Goal: Task Accomplishment & Management: Manage account settings

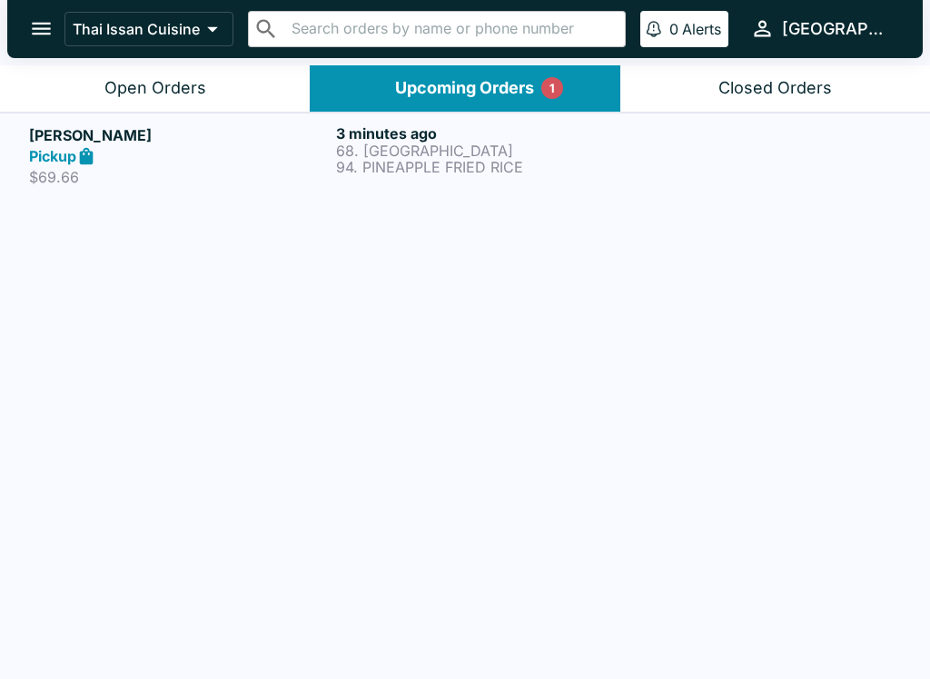
click at [144, 90] on div "Open Orders" at bounding box center [155, 88] width 102 height 21
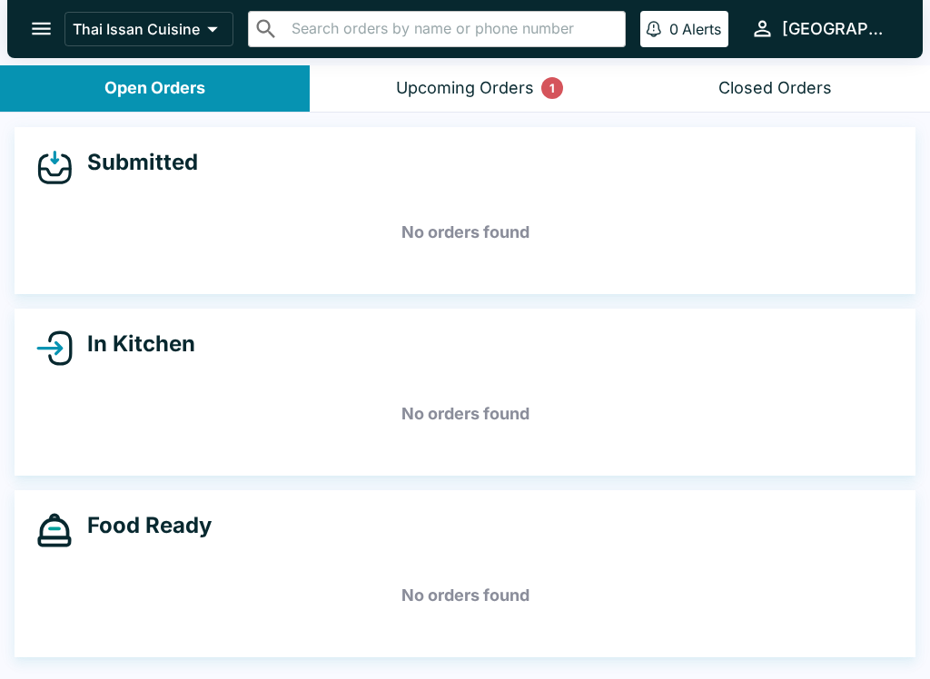
click at [461, 79] on div "Upcoming Orders 1" at bounding box center [465, 88] width 138 height 21
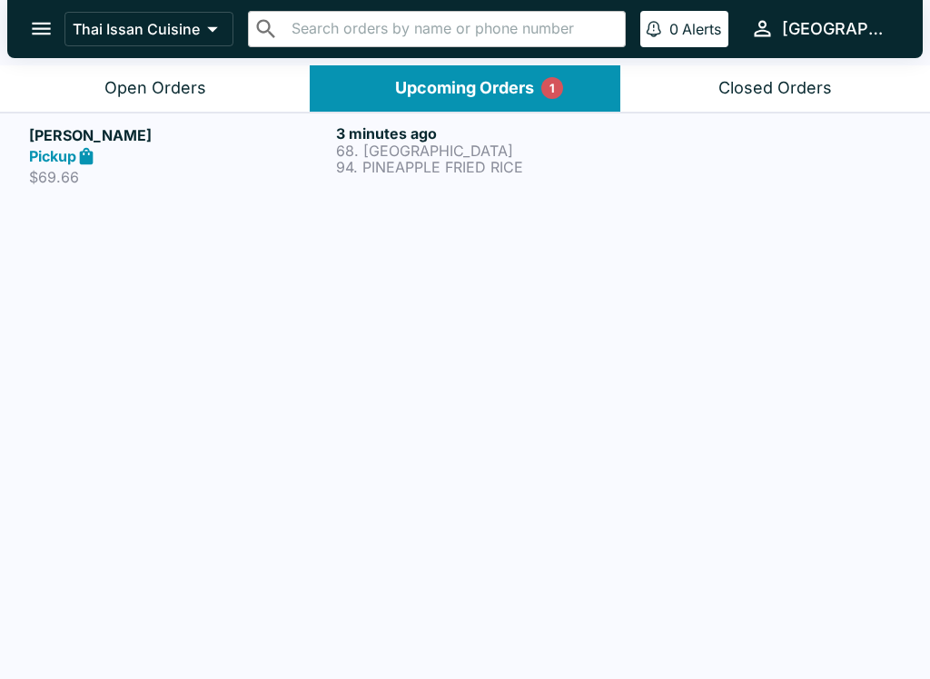
click at [516, 155] on p "68. [GEOGRAPHIC_DATA]" at bounding box center [486, 151] width 300 height 16
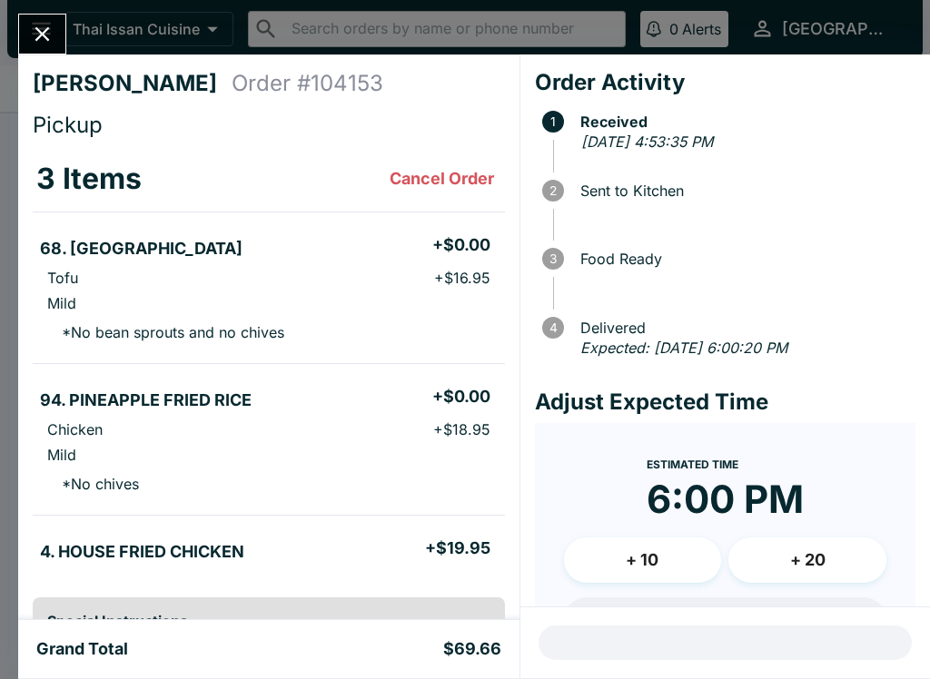
click at [29, 27] on button "Close" at bounding box center [42, 34] width 46 height 39
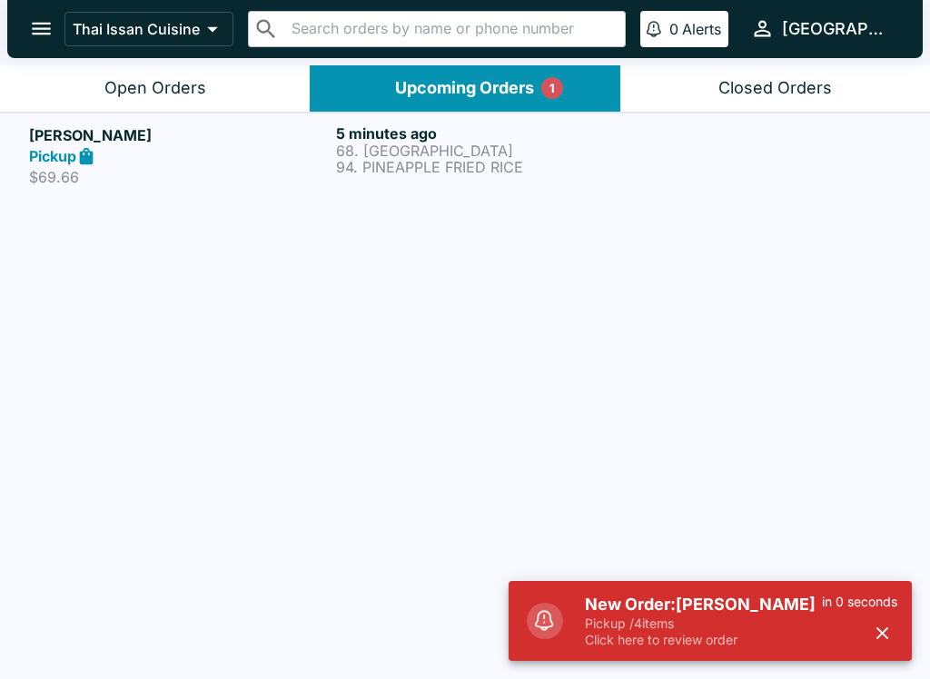
click at [548, 156] on p "68. [GEOGRAPHIC_DATA]" at bounding box center [486, 151] width 300 height 16
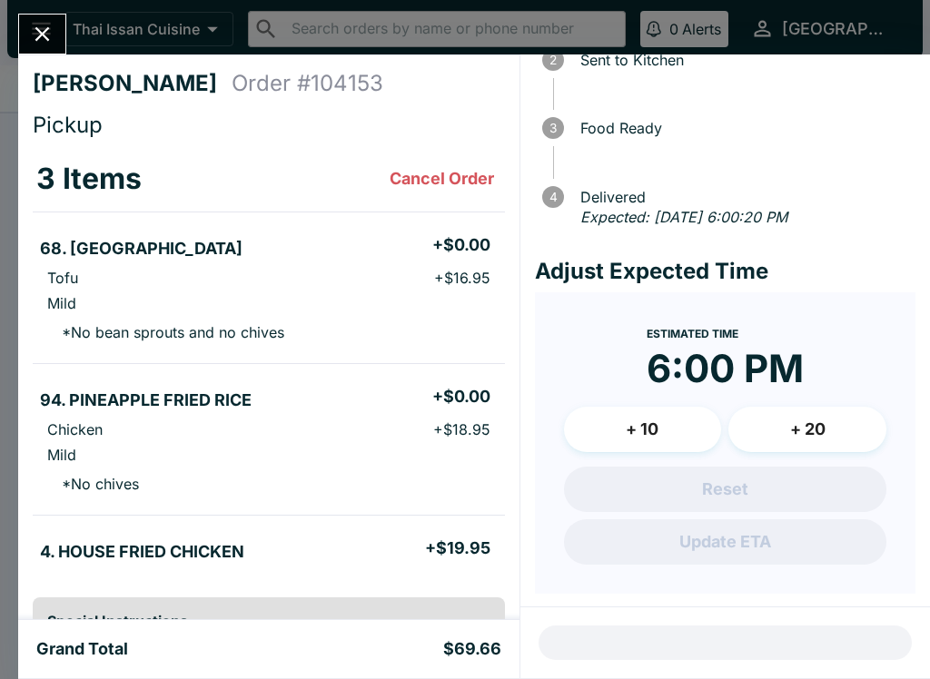
scroll to position [130, 0]
click at [35, 16] on button "Close" at bounding box center [42, 34] width 46 height 39
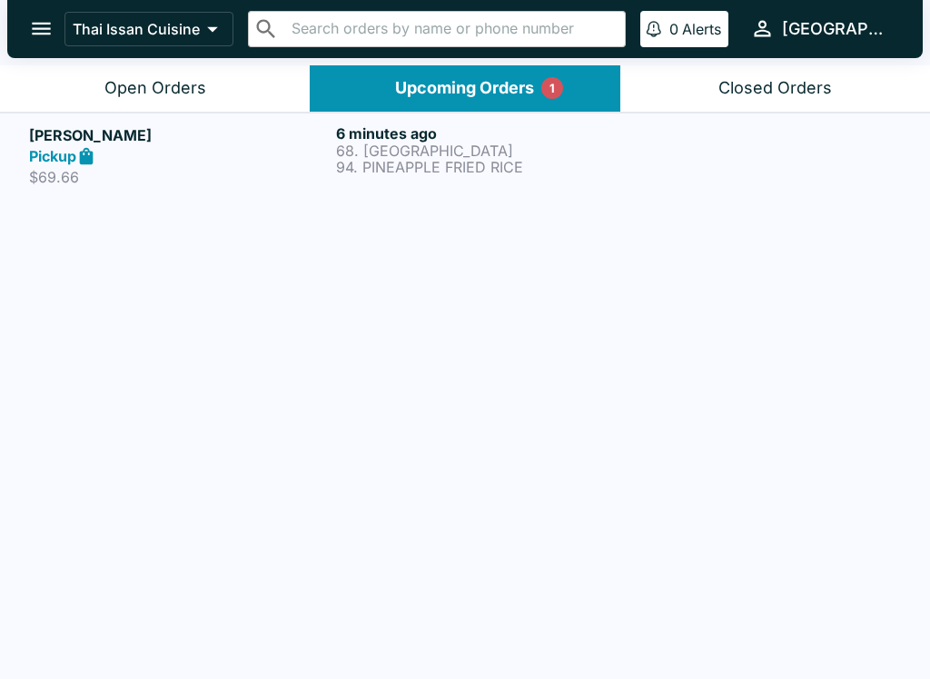
click at [180, 76] on button "Open Orders" at bounding box center [155, 88] width 310 height 46
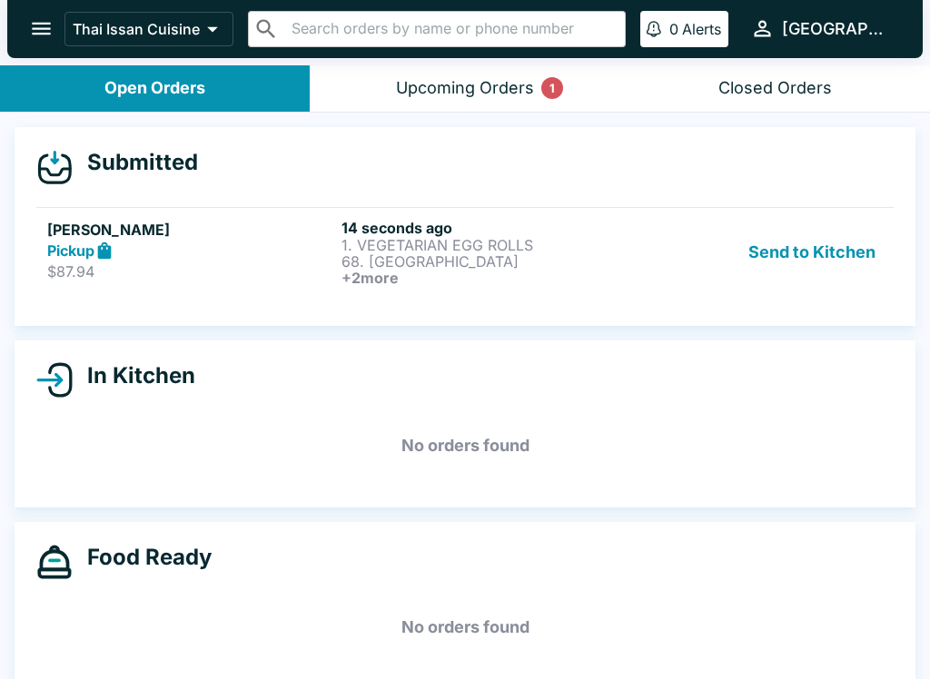
click at [844, 242] on button "Send to Kitchen" at bounding box center [812, 252] width 142 height 67
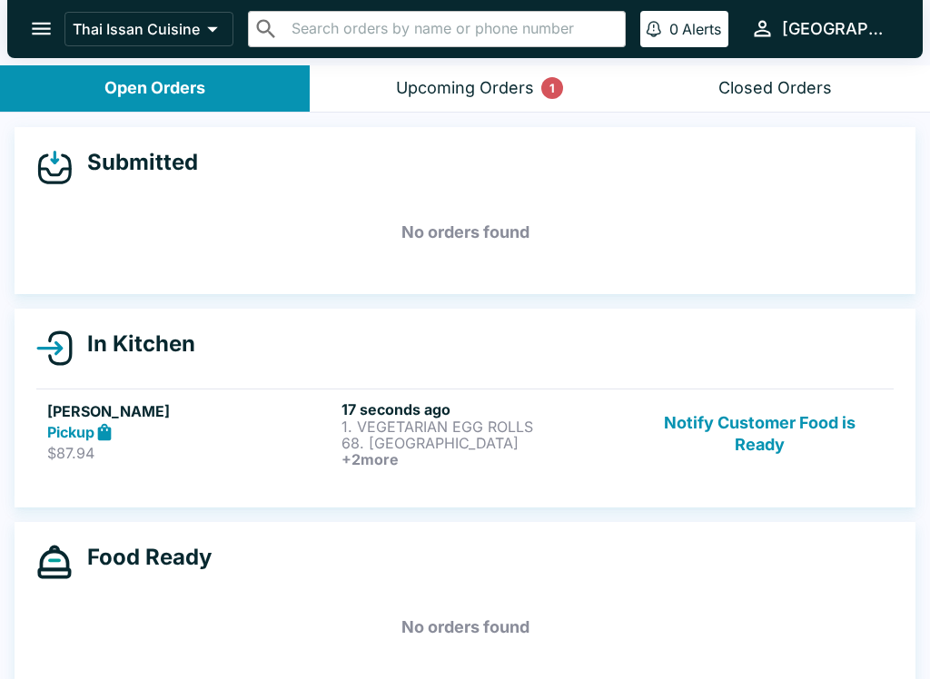
click at [520, 428] on p "1. VEGETARIAN EGG ROLLS" at bounding box center [484, 427] width 287 height 16
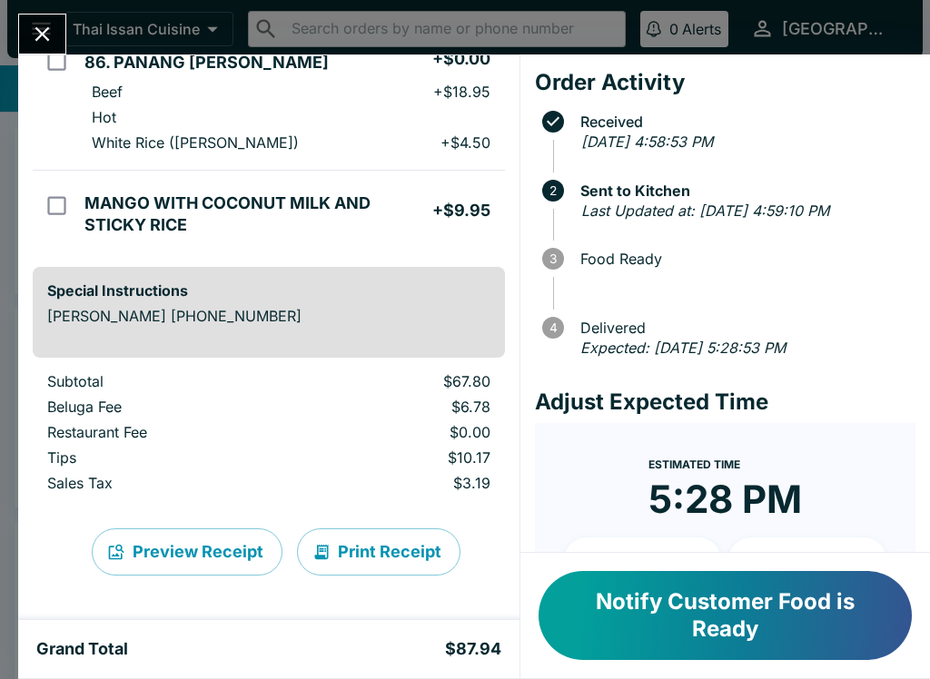
scroll to position [373, 0]
click at [382, 553] on button "Print Receipt" at bounding box center [378, 551] width 163 height 47
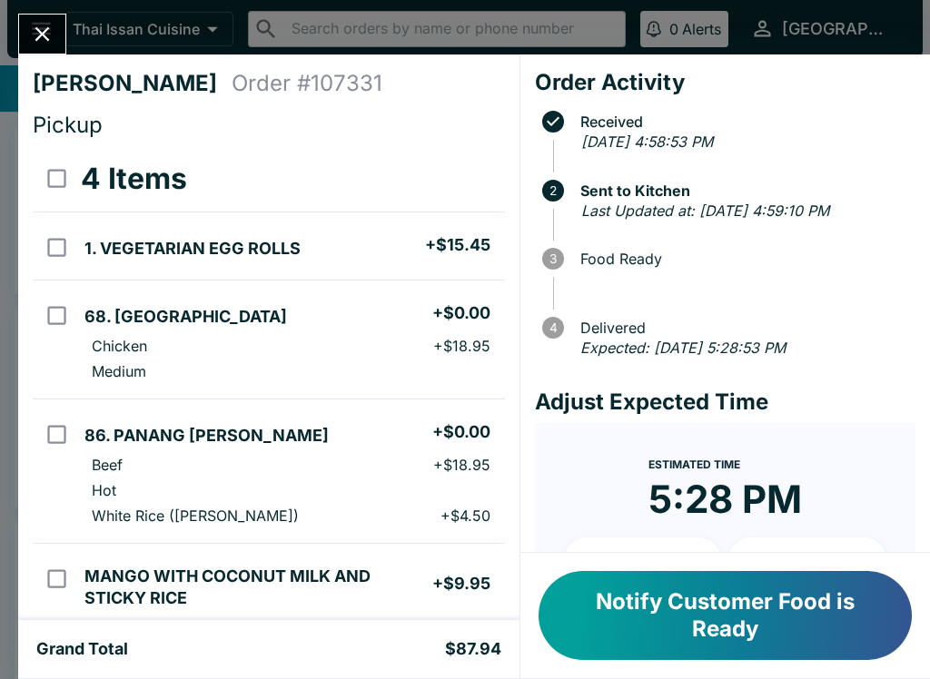
scroll to position [0, 0]
click at [33, 17] on button "Close" at bounding box center [42, 34] width 46 height 39
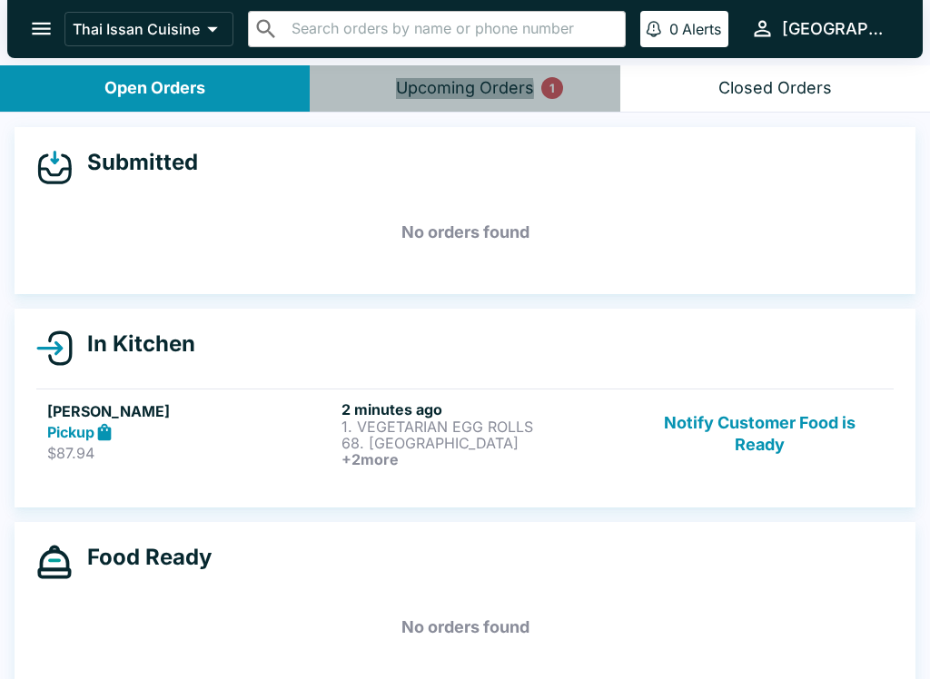
click at [436, 92] on div "Upcoming Orders 1" at bounding box center [465, 88] width 138 height 21
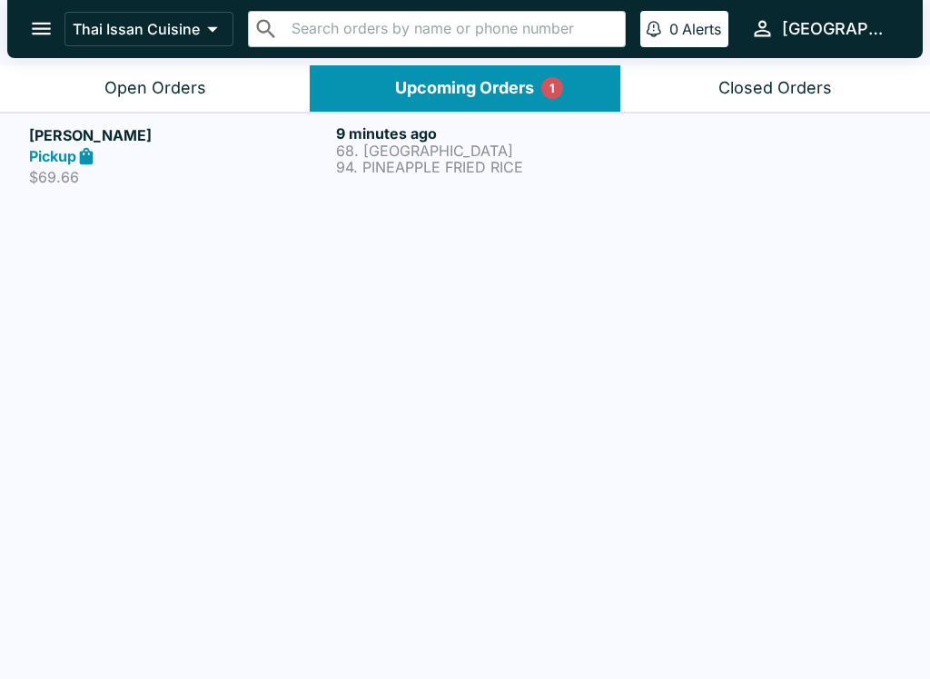
click at [199, 67] on button "Open Orders" at bounding box center [155, 88] width 310 height 46
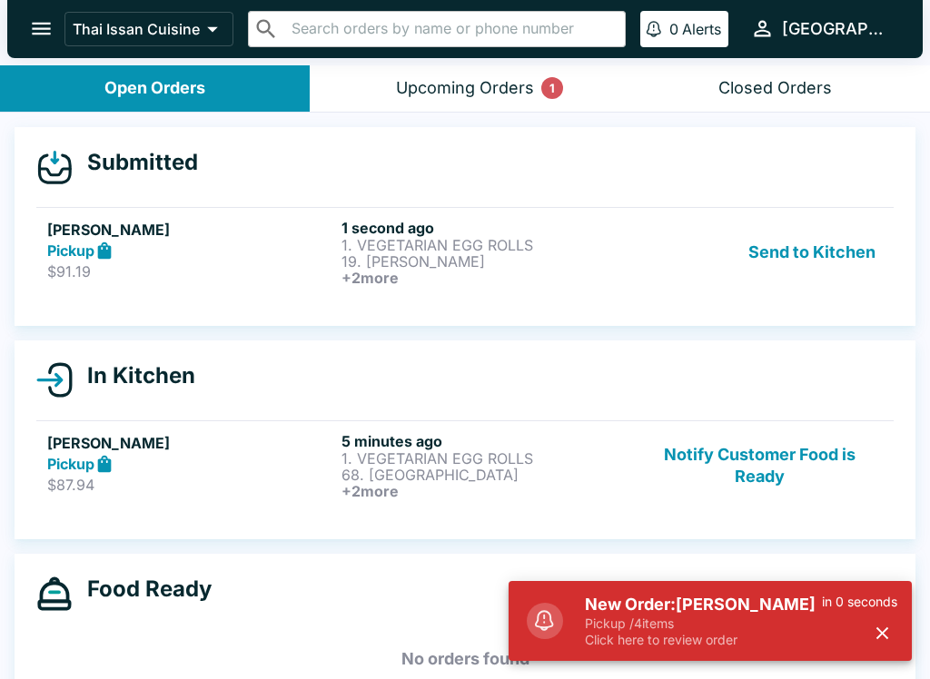
click at [854, 252] on button "Send to Kitchen" at bounding box center [812, 252] width 142 height 67
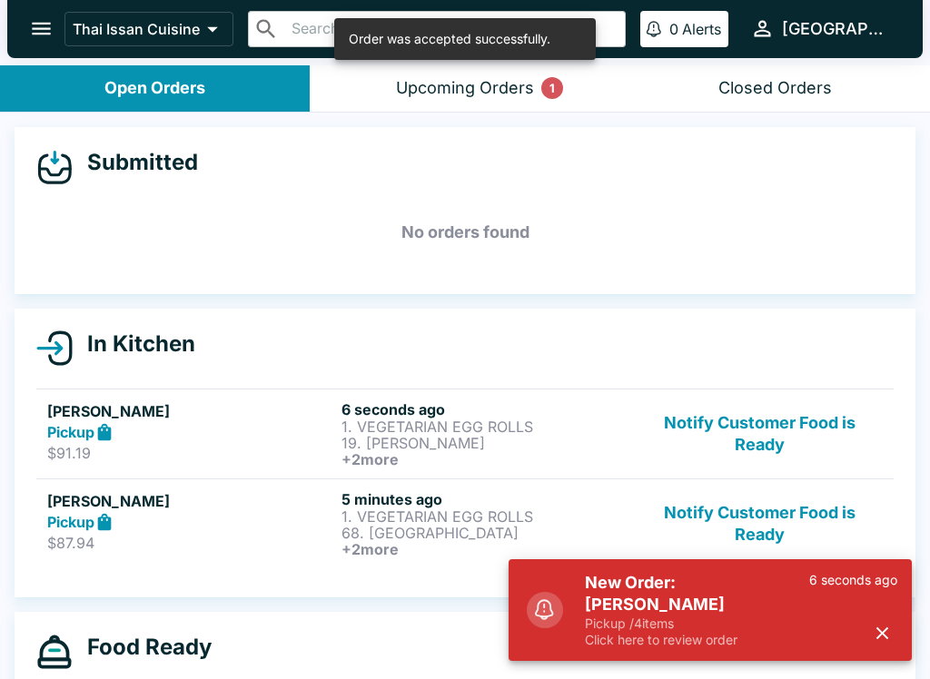
click at [219, 427] on div "Pickup" at bounding box center [190, 432] width 287 height 21
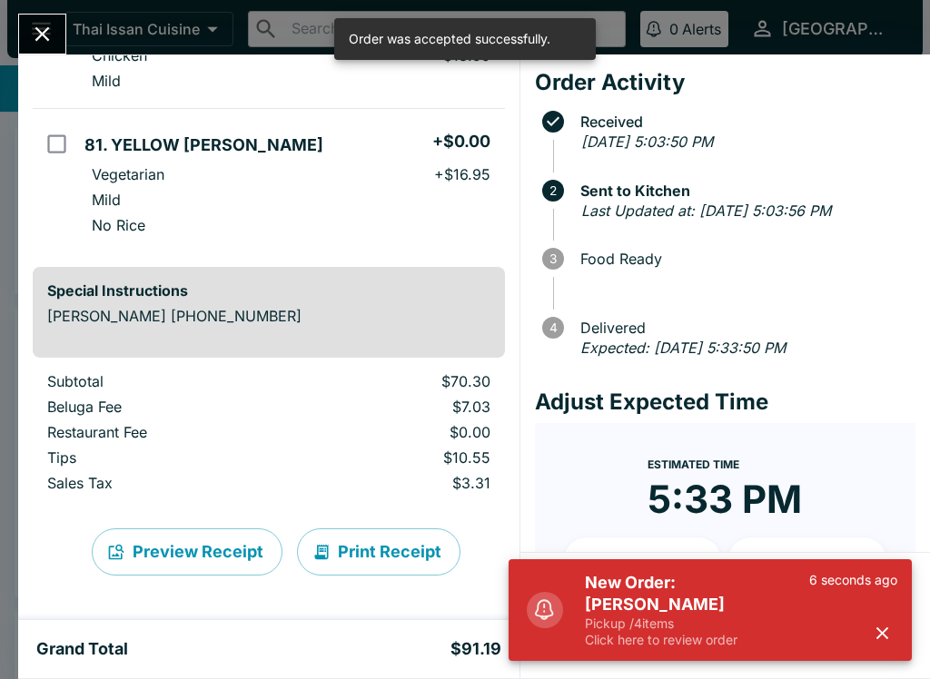
scroll to position [410, 0]
click at [382, 569] on button "Print Receipt" at bounding box center [378, 551] width 163 height 47
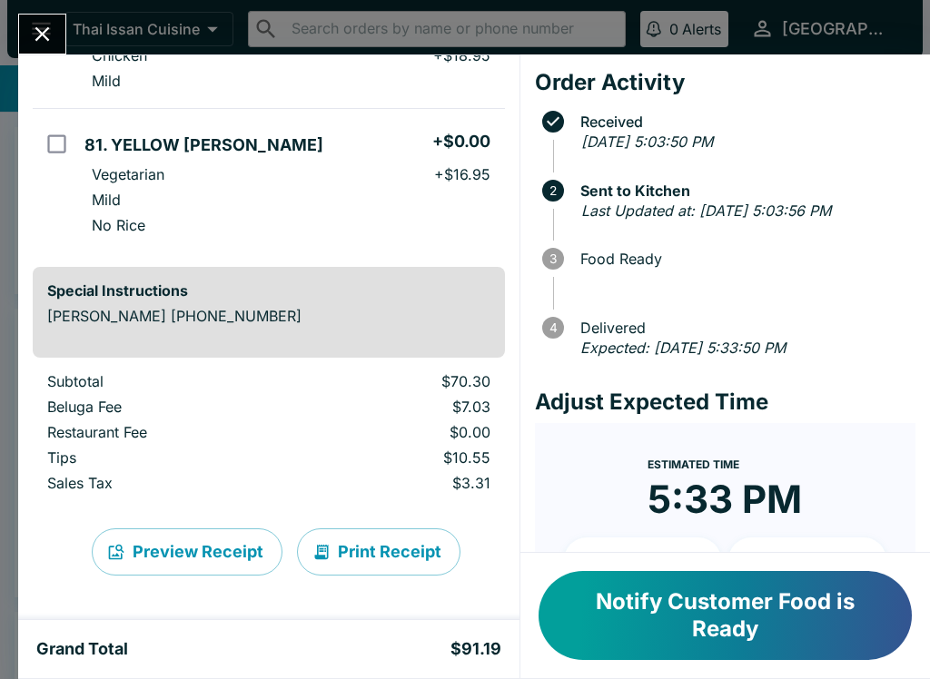
click at [31, 18] on button "Close" at bounding box center [42, 34] width 46 height 39
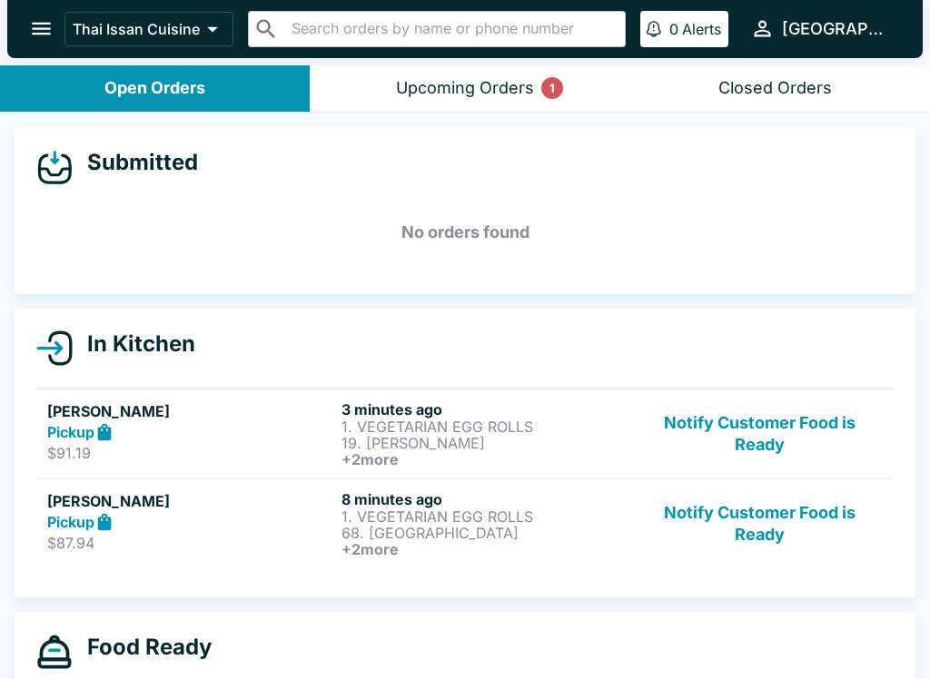
click at [503, 87] on div "Upcoming Orders 1" at bounding box center [465, 88] width 138 height 21
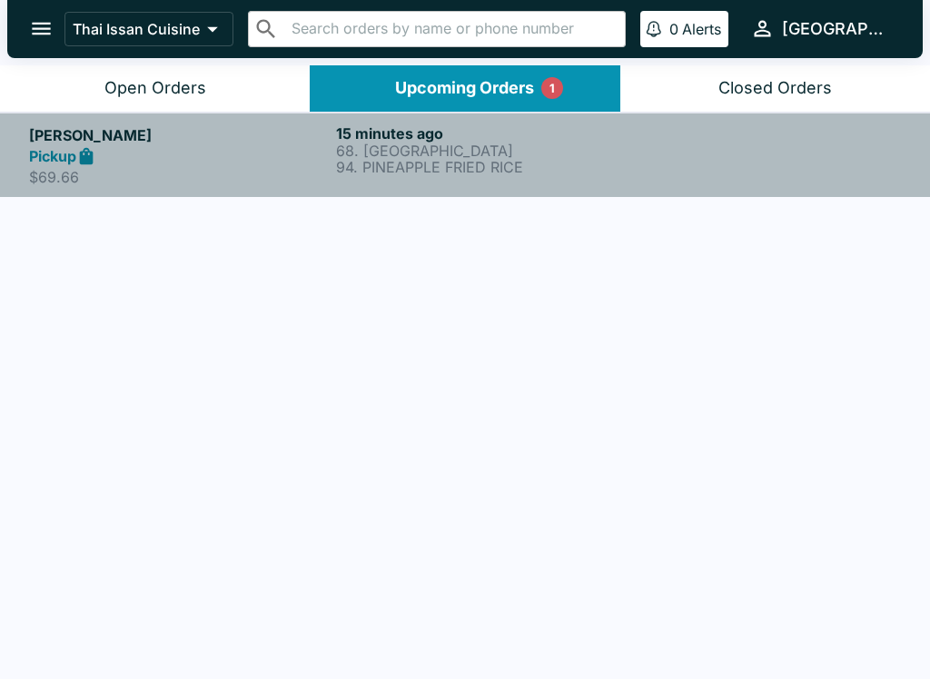
click at [257, 142] on h5 "[PERSON_NAME]" at bounding box center [179, 135] width 300 height 22
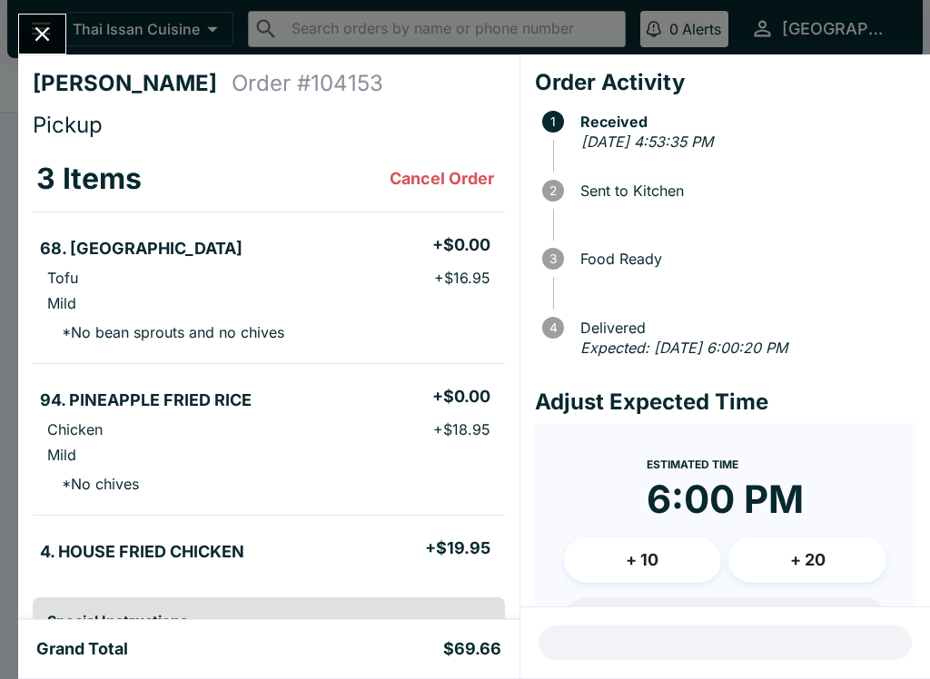
click at [49, 15] on button "Close" at bounding box center [42, 34] width 46 height 39
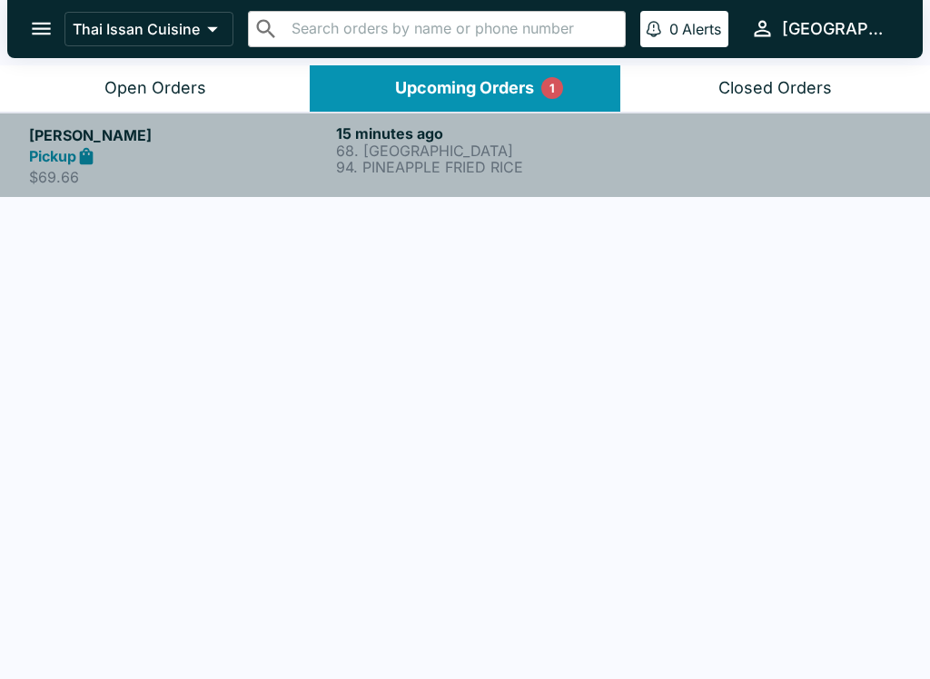
click at [143, 131] on h5 "[PERSON_NAME]" at bounding box center [179, 135] width 300 height 22
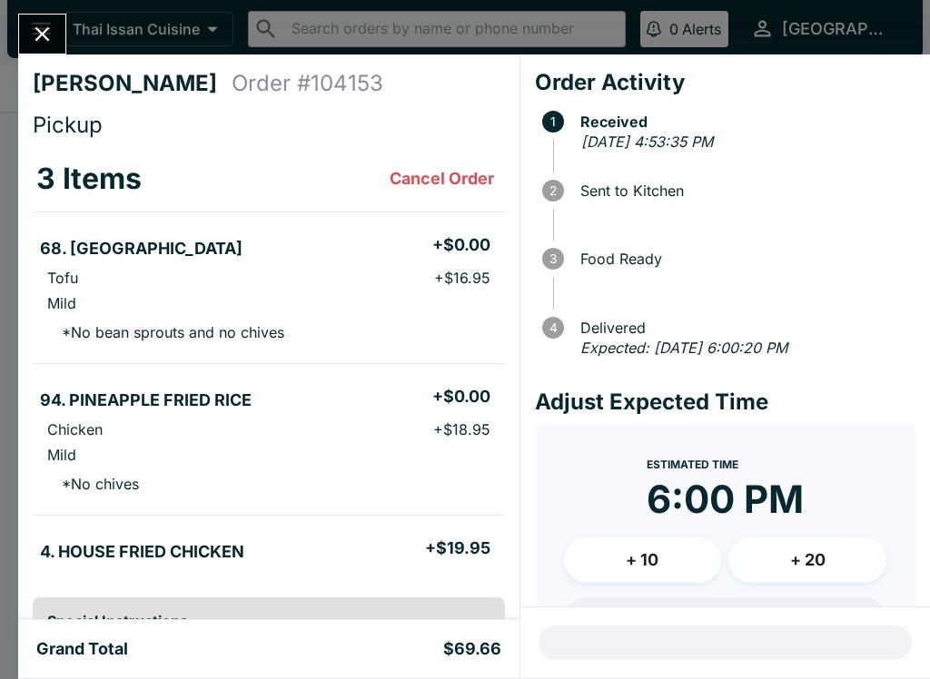
click at [37, 47] on button "Close" at bounding box center [42, 34] width 46 height 39
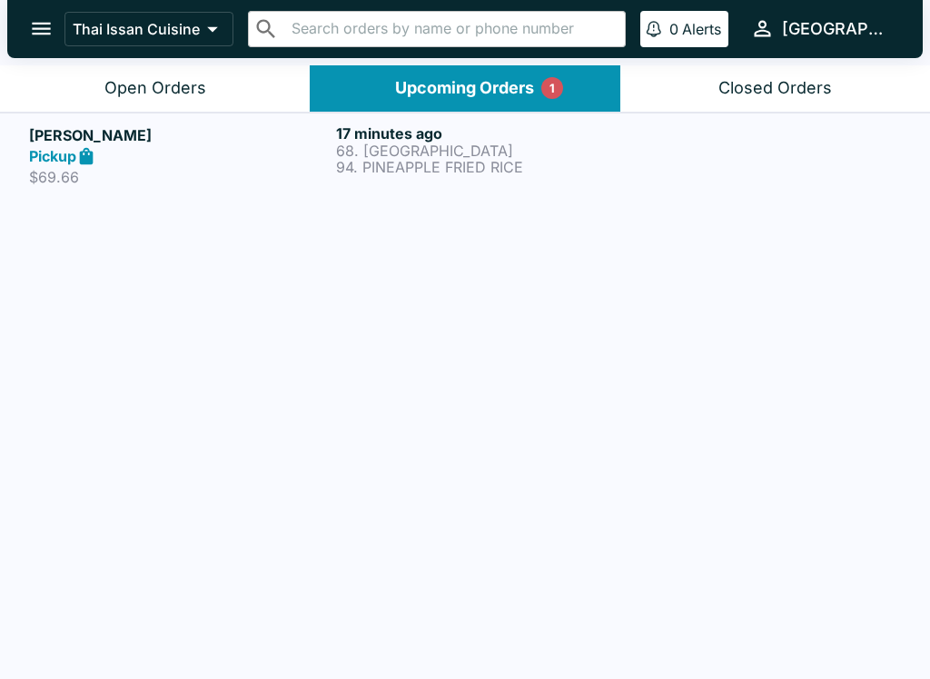
click at [127, 94] on div "Open Orders" at bounding box center [155, 88] width 102 height 21
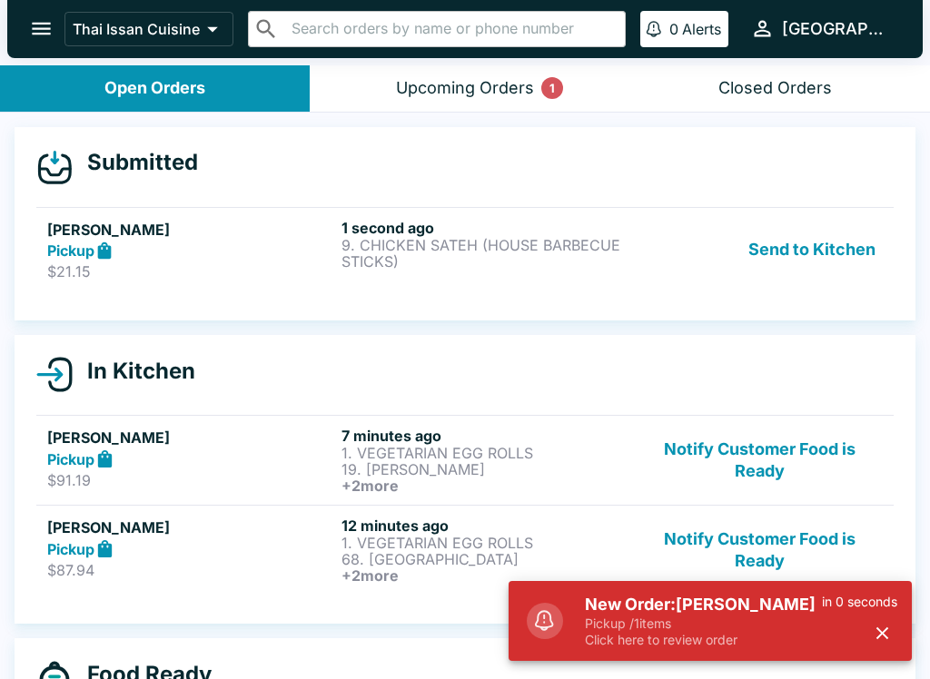
click at [821, 260] on button "Send to Kitchen" at bounding box center [812, 250] width 142 height 63
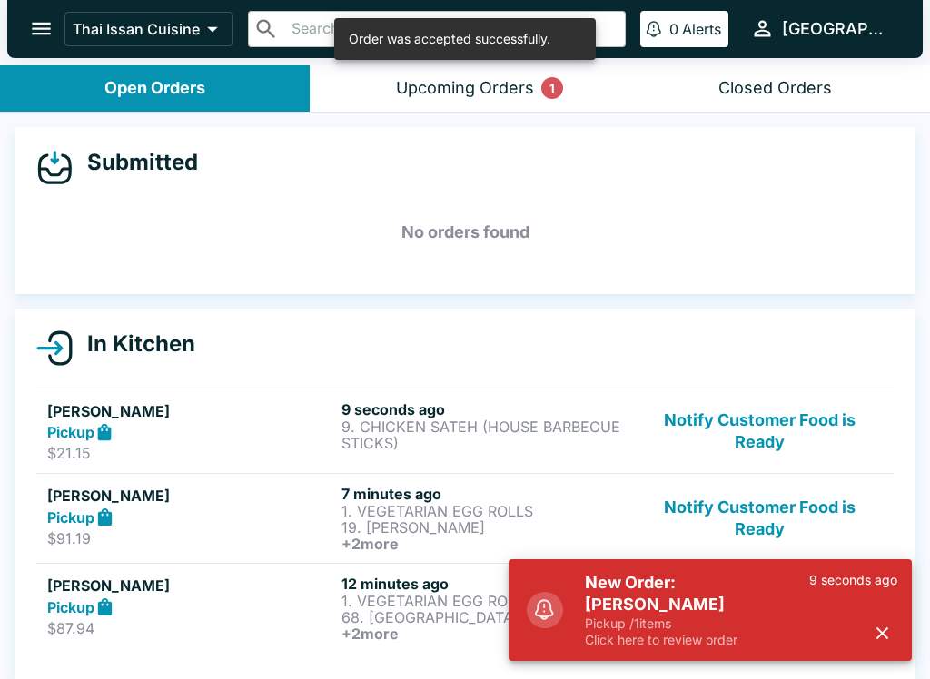
click at [527, 419] on p "9. CHICKEN SATEH (HOUSE BARBECUE STICKS)" at bounding box center [484, 435] width 287 height 33
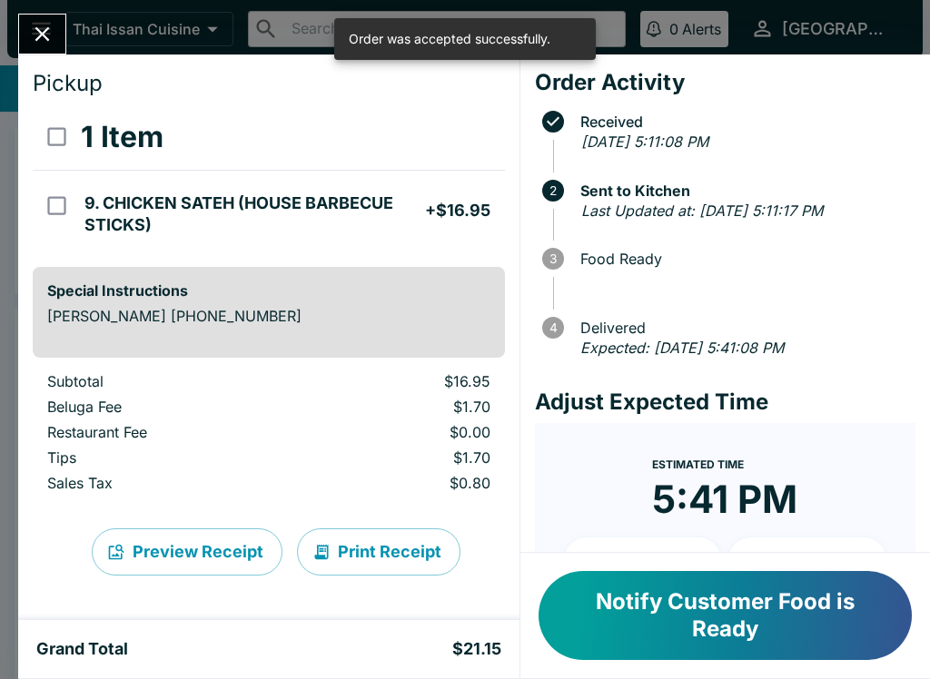
scroll to position [42, 0]
click at [382, 558] on button "Print Receipt" at bounding box center [378, 551] width 163 height 47
click at [39, 20] on button "Close" at bounding box center [42, 34] width 46 height 39
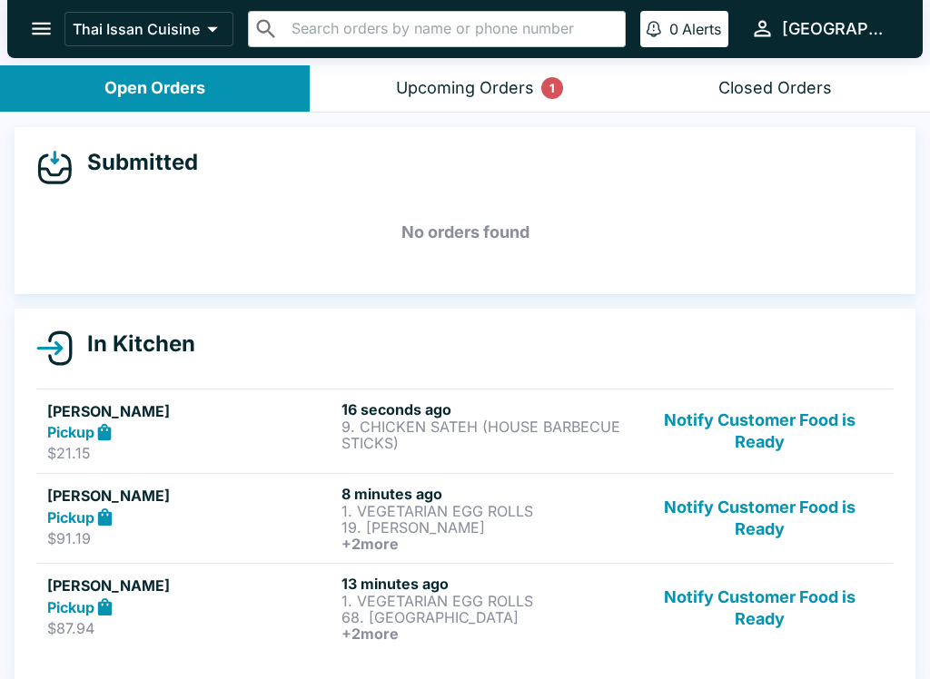
click at [762, 519] on button "Notify Customer Food is Ready" at bounding box center [760, 518] width 246 height 67
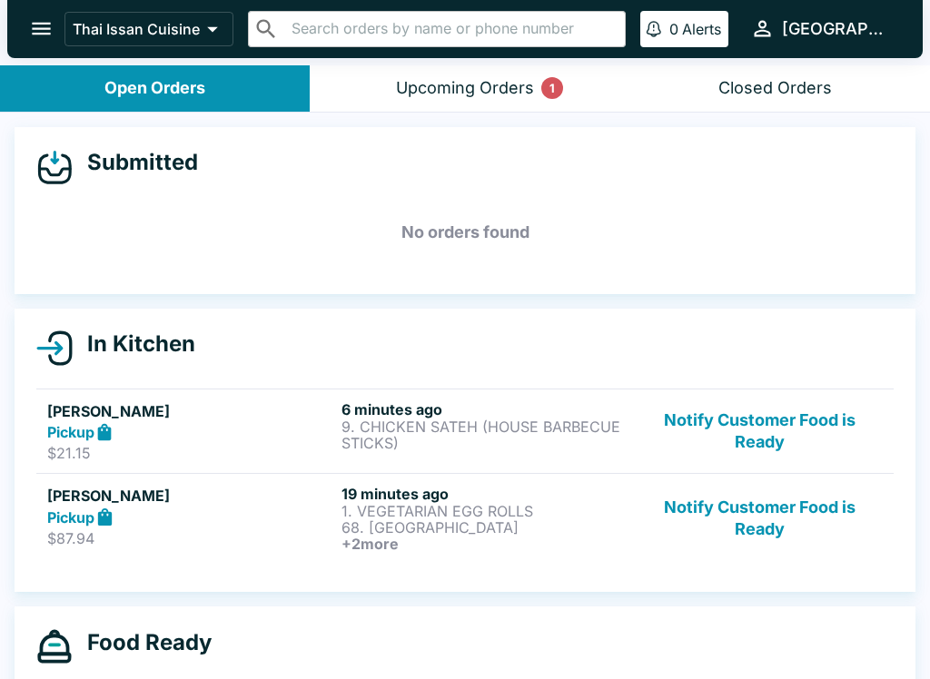
click at [793, 452] on button "Notify Customer Food is Ready" at bounding box center [760, 431] width 246 height 63
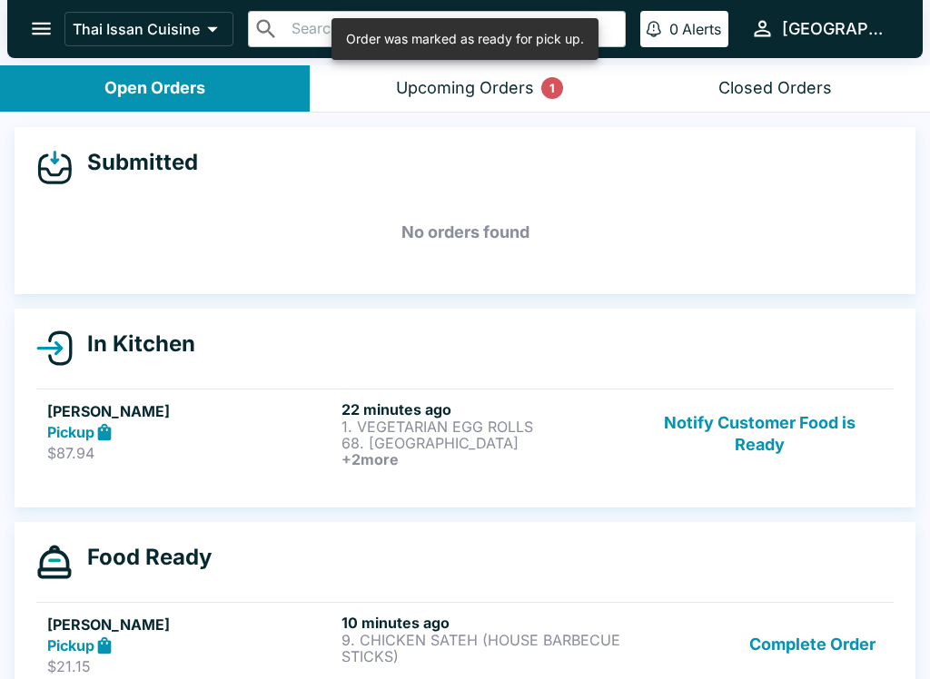
click at [478, 85] on div "Upcoming Orders 1" at bounding box center [465, 88] width 138 height 21
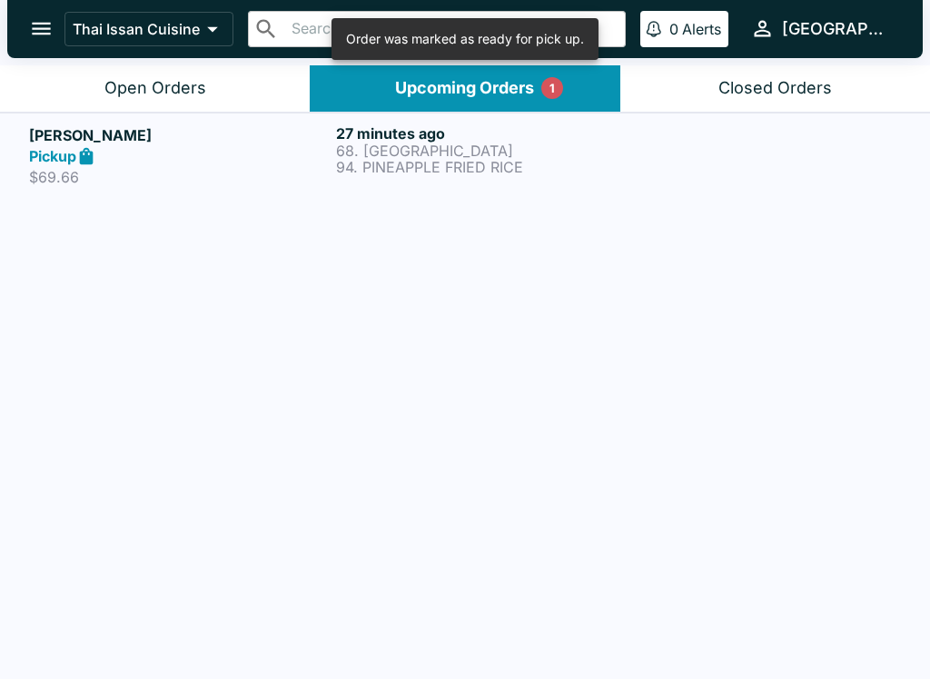
click at [663, 151] on div at bounding box center [772, 155] width 257 height 63
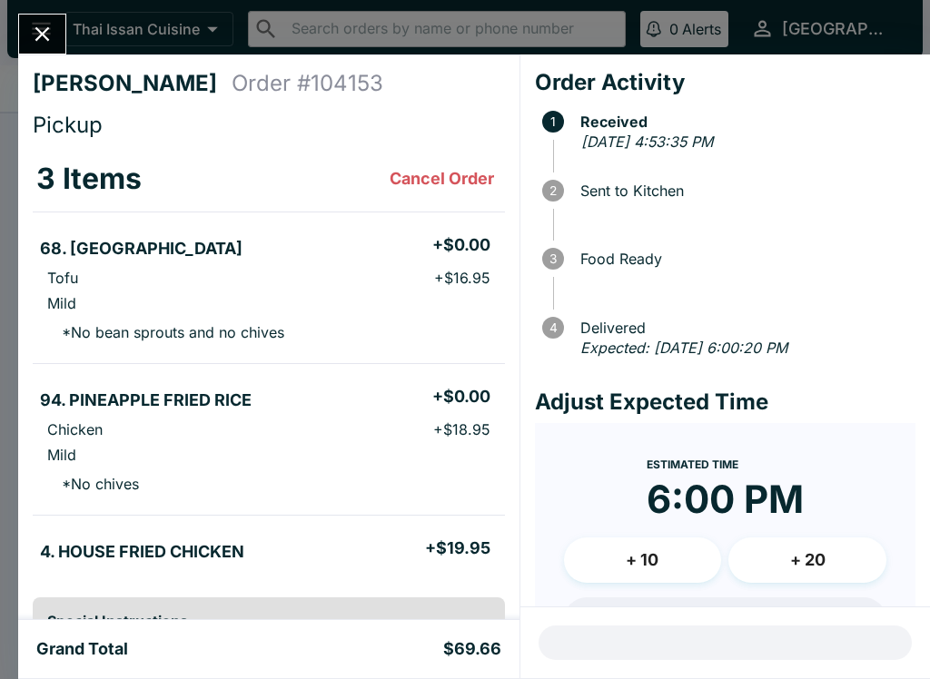
click at [39, 25] on icon "Close" at bounding box center [42, 34] width 25 height 25
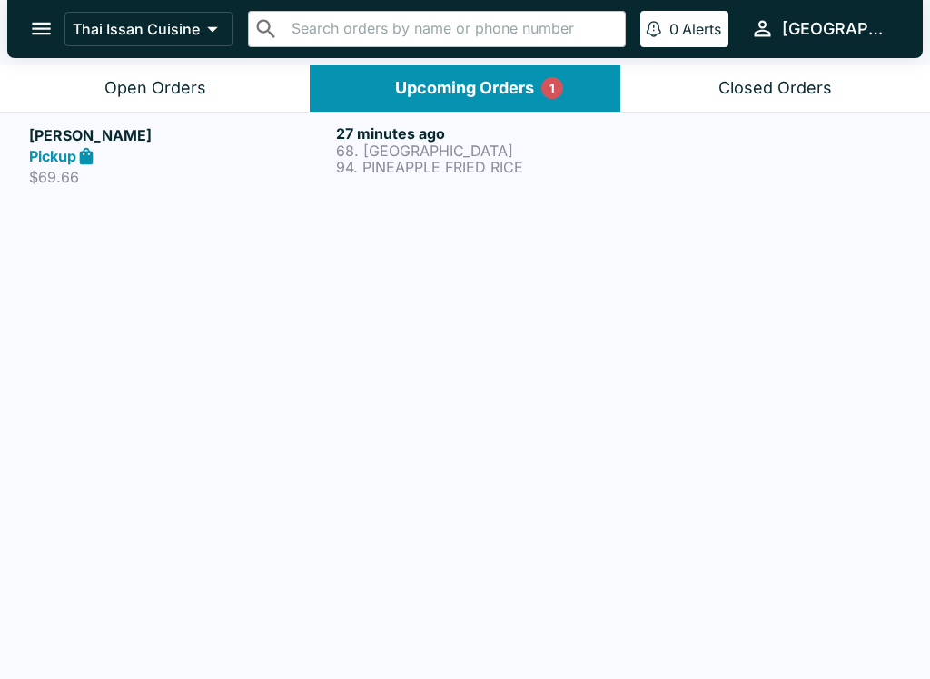
click at [198, 94] on div "Open Orders" at bounding box center [155, 88] width 102 height 21
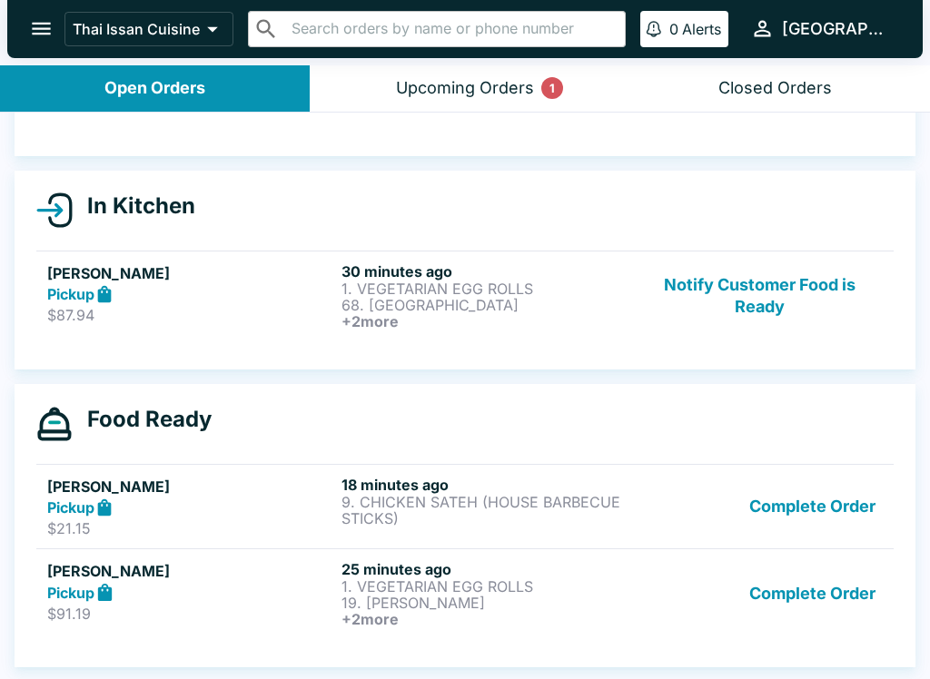
scroll to position [138, 0]
click at [242, 607] on p "$91.19" at bounding box center [190, 614] width 287 height 18
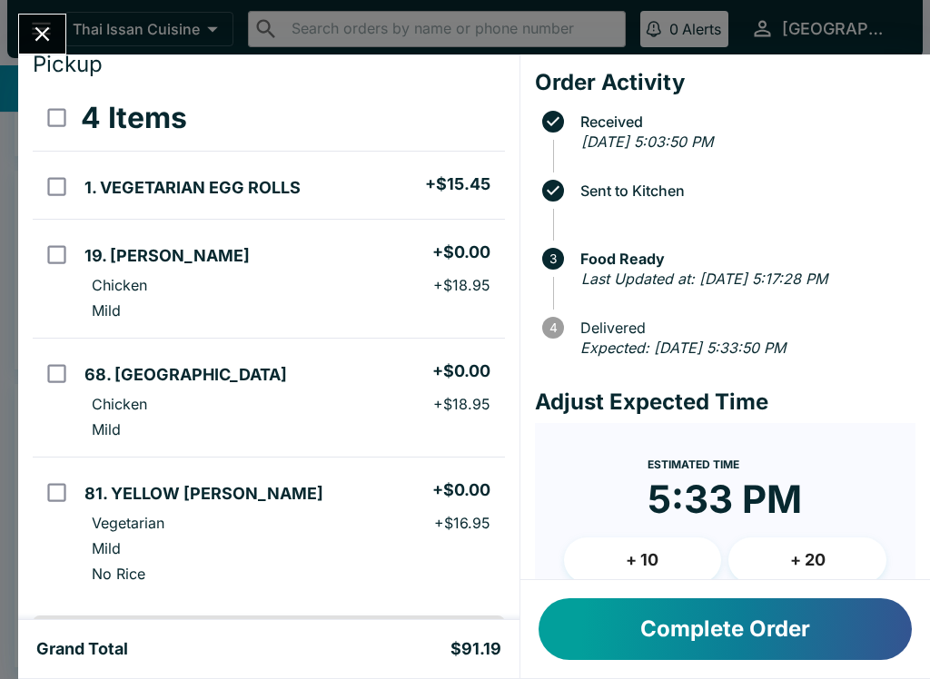
scroll to position [58, 0]
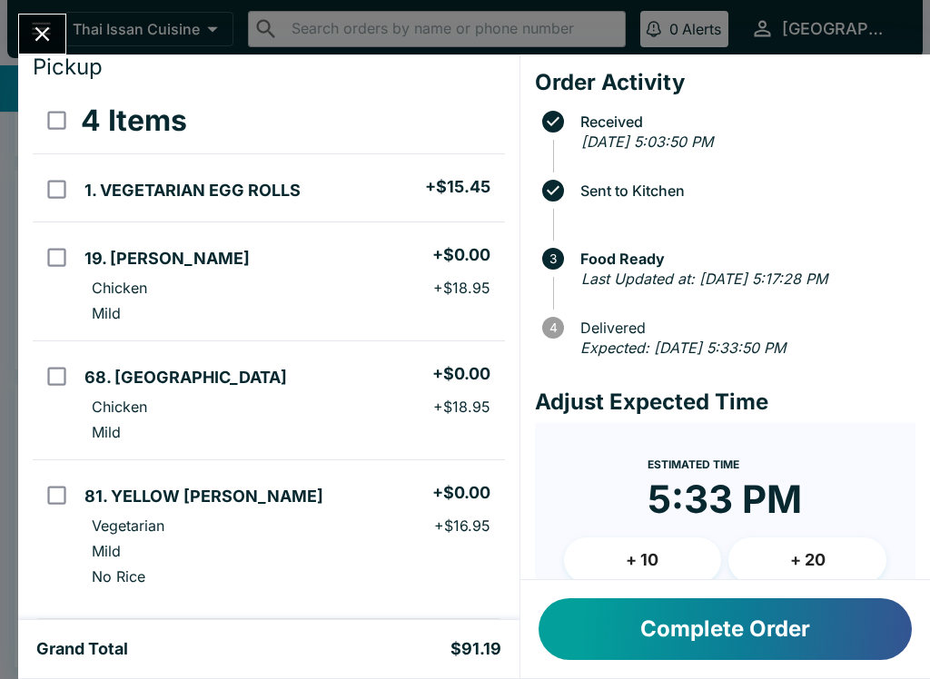
click at [829, 636] on button "Complete Order" at bounding box center [724, 629] width 373 height 62
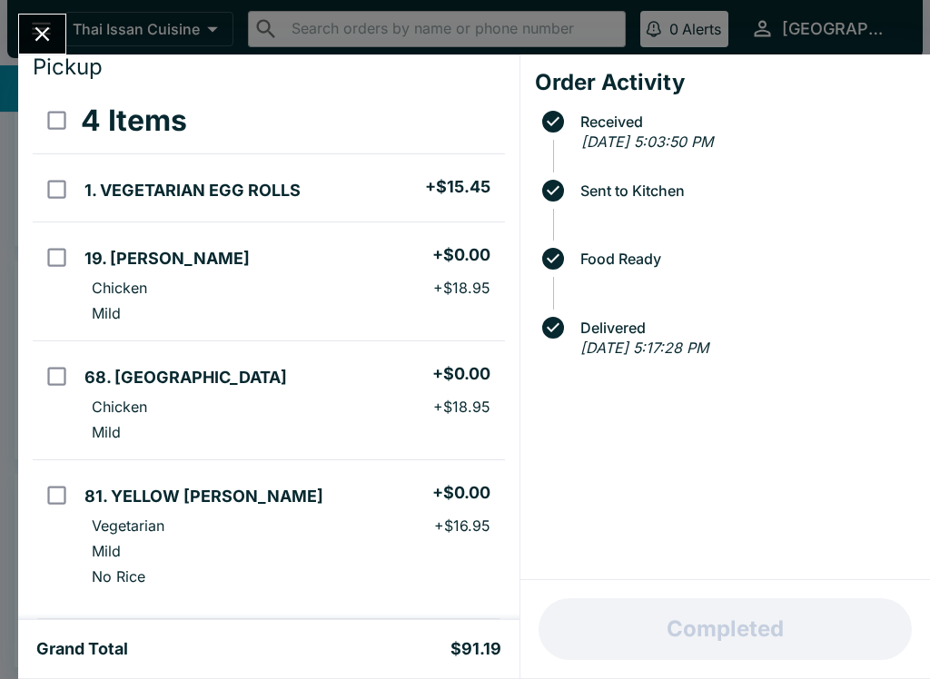
scroll to position [48, 0]
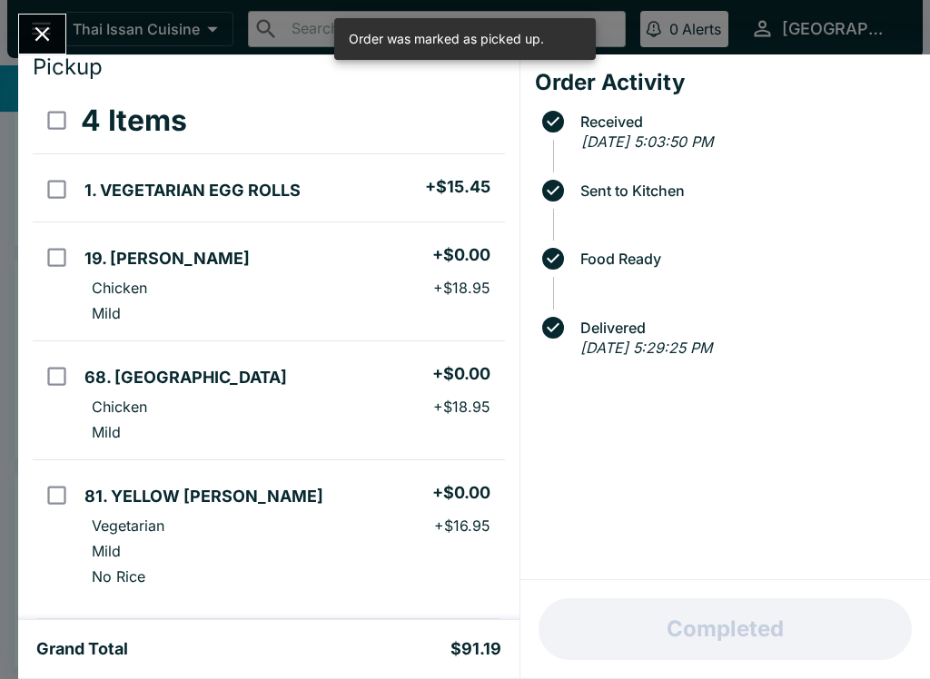
click at [33, 30] on icon "Close" at bounding box center [42, 34] width 25 height 25
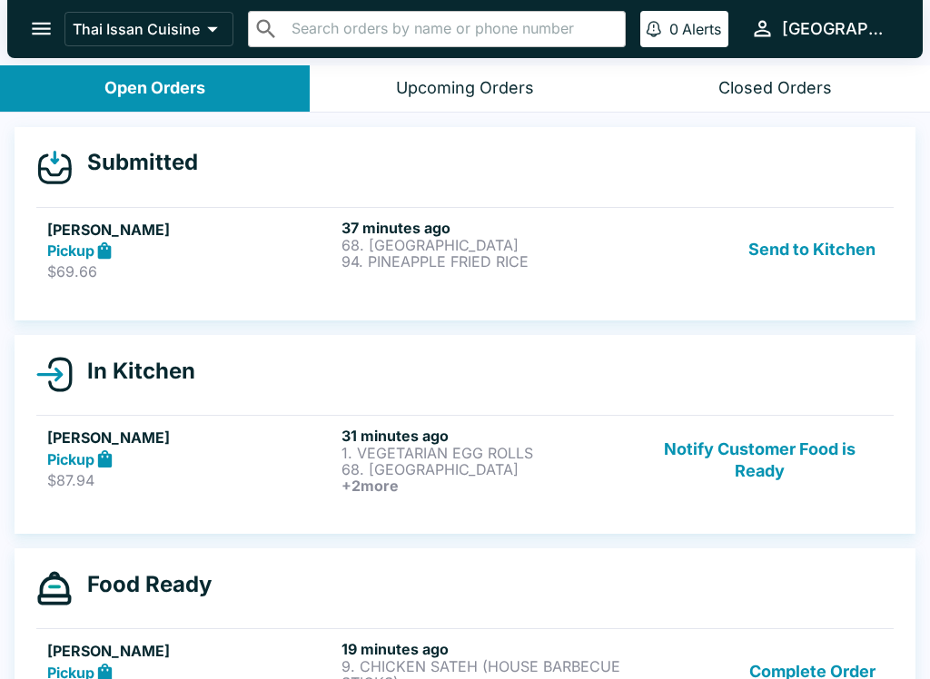
click at [827, 249] on button "Send to Kitchen" at bounding box center [812, 250] width 142 height 63
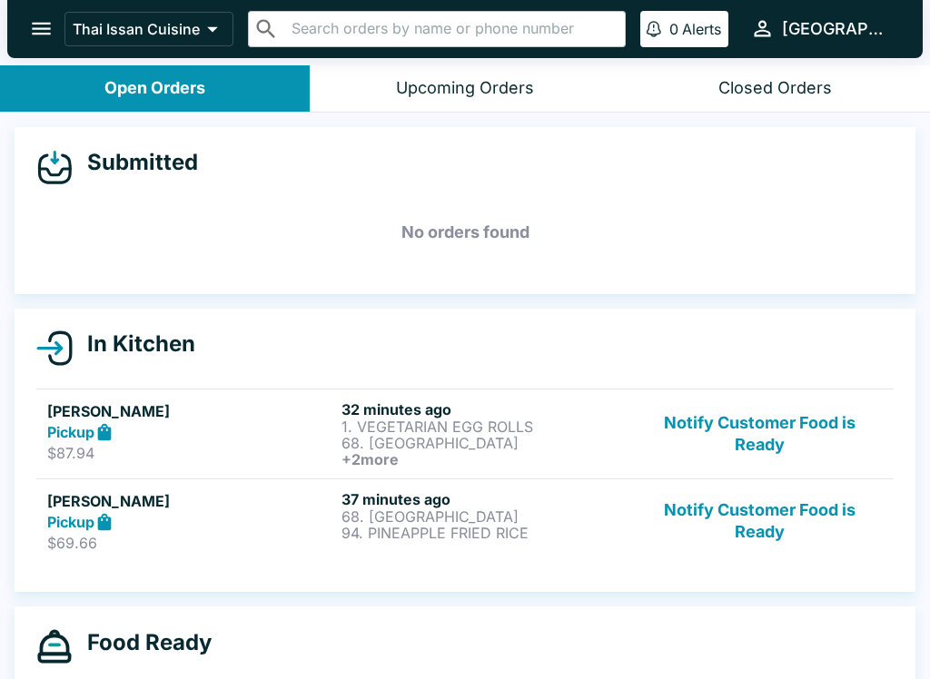
click at [235, 541] on p "$69.66" at bounding box center [190, 543] width 287 height 18
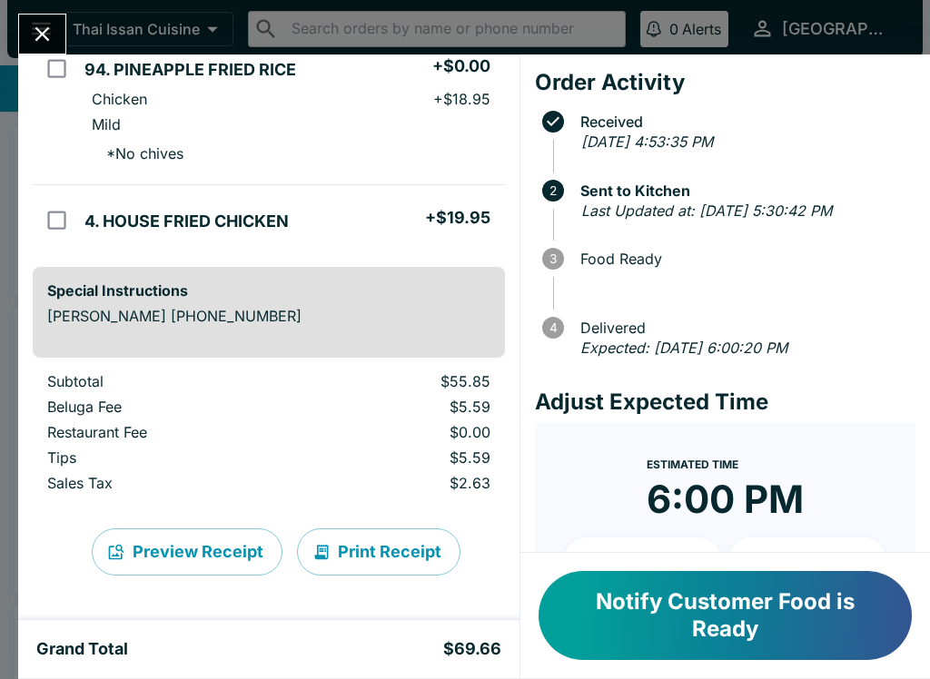
click at [382, 551] on button "Print Receipt" at bounding box center [378, 551] width 163 height 47
click at [48, 36] on icon "Close" at bounding box center [42, 34] width 25 height 25
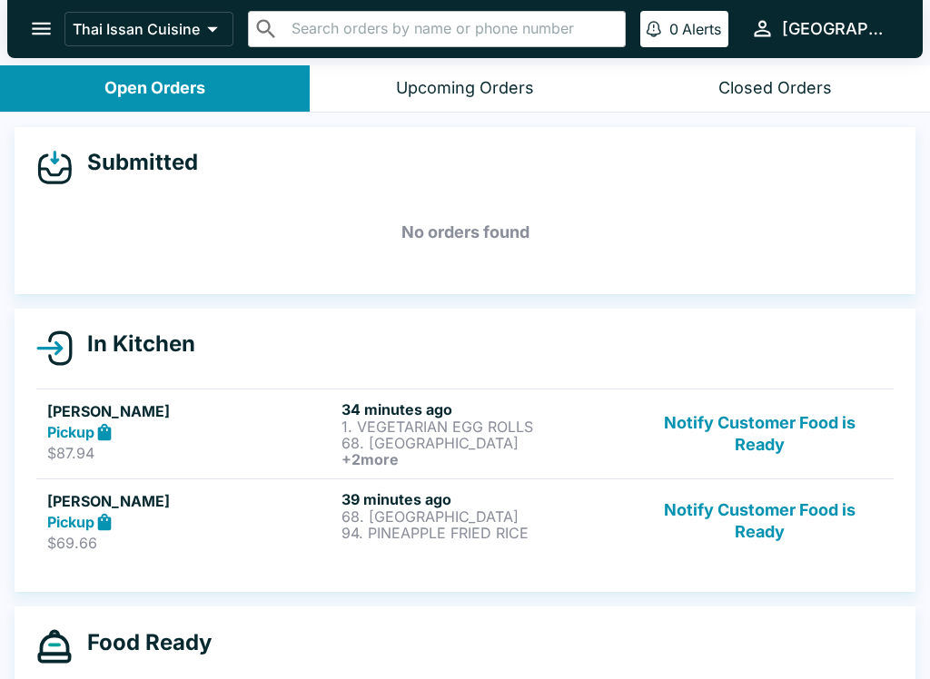
click at [779, 519] on button "Notify Customer Food is Ready" at bounding box center [760, 521] width 246 height 63
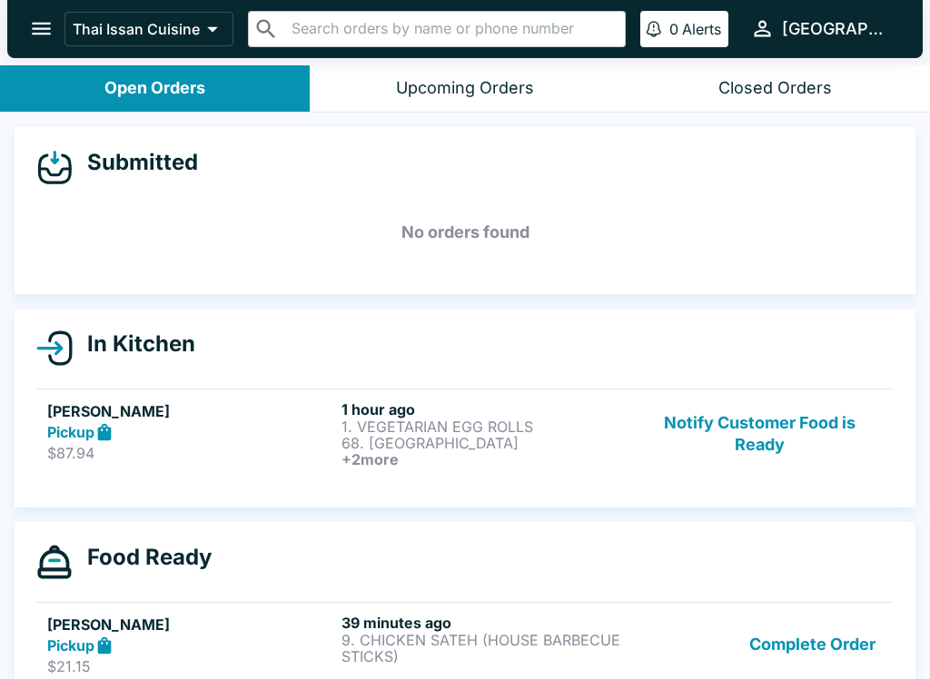
click at [755, 448] on button "Notify Customer Food is Ready" at bounding box center [760, 433] width 246 height 67
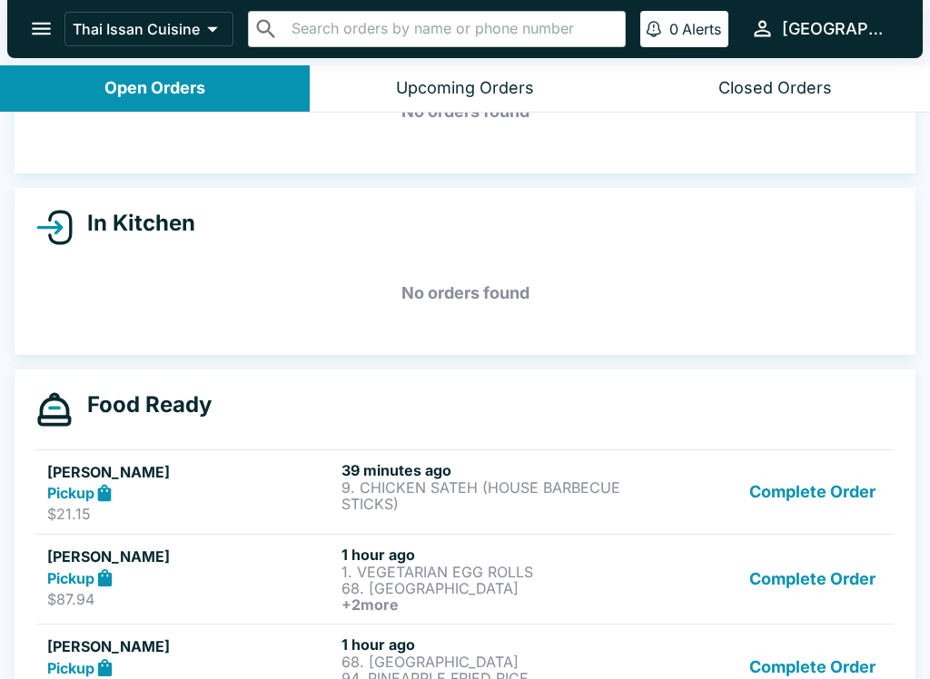
scroll to position [132, 0]
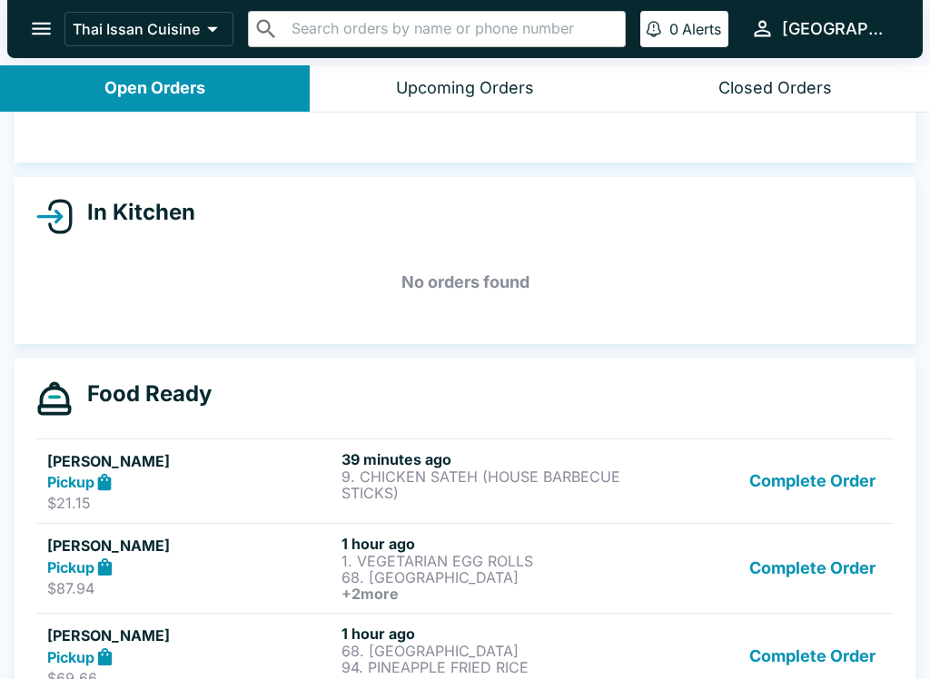
click at [596, 567] on p "1. VEGETARIAN EGG ROLLS" at bounding box center [484, 561] width 287 height 16
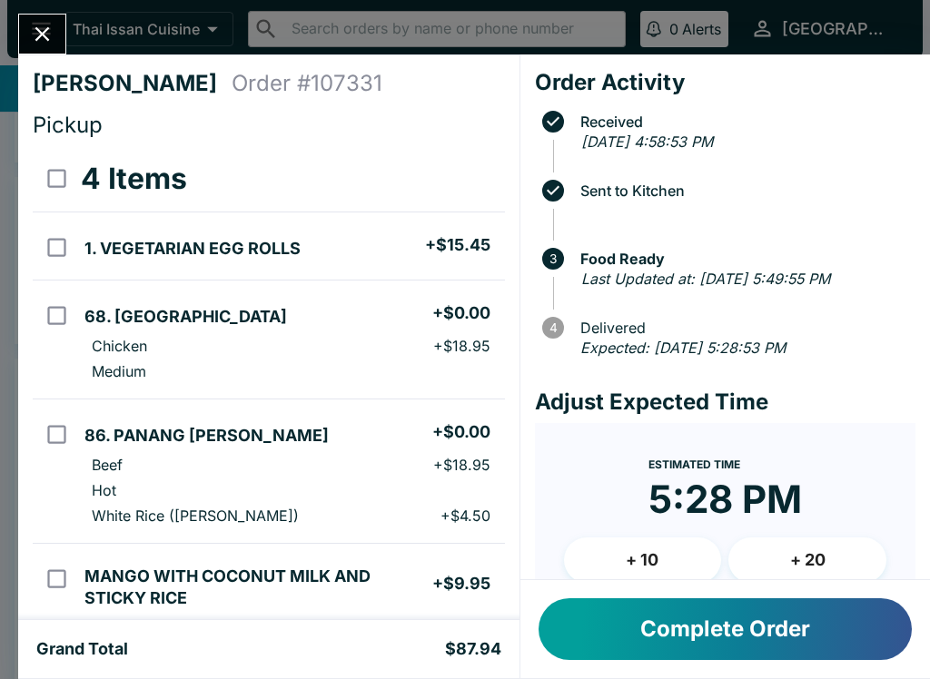
click at [34, 22] on icon "Close" at bounding box center [42, 34] width 25 height 25
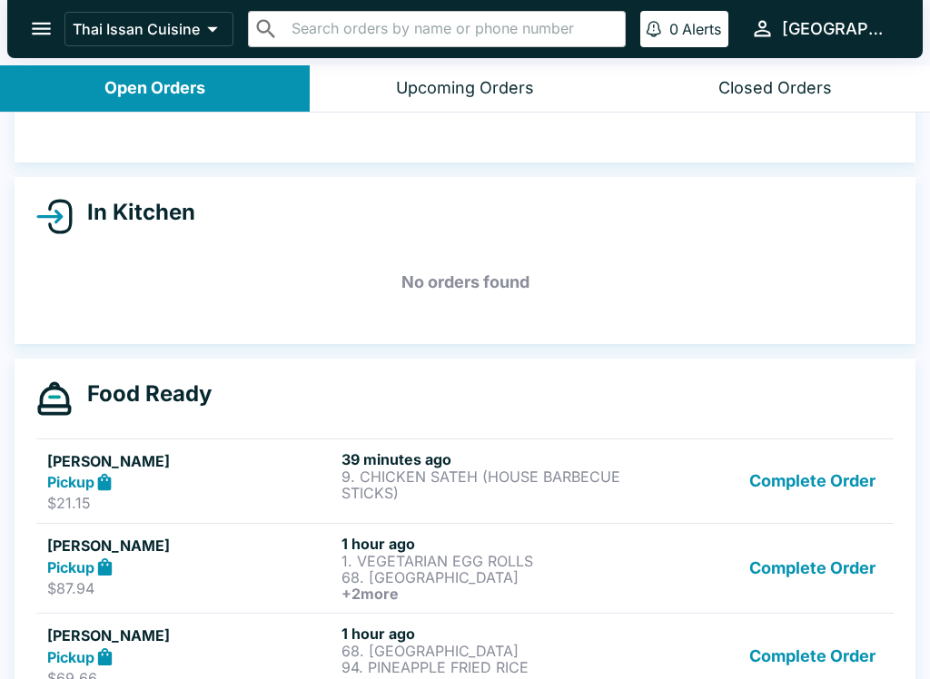
click at [798, 644] on button "Complete Order" at bounding box center [812, 656] width 141 height 63
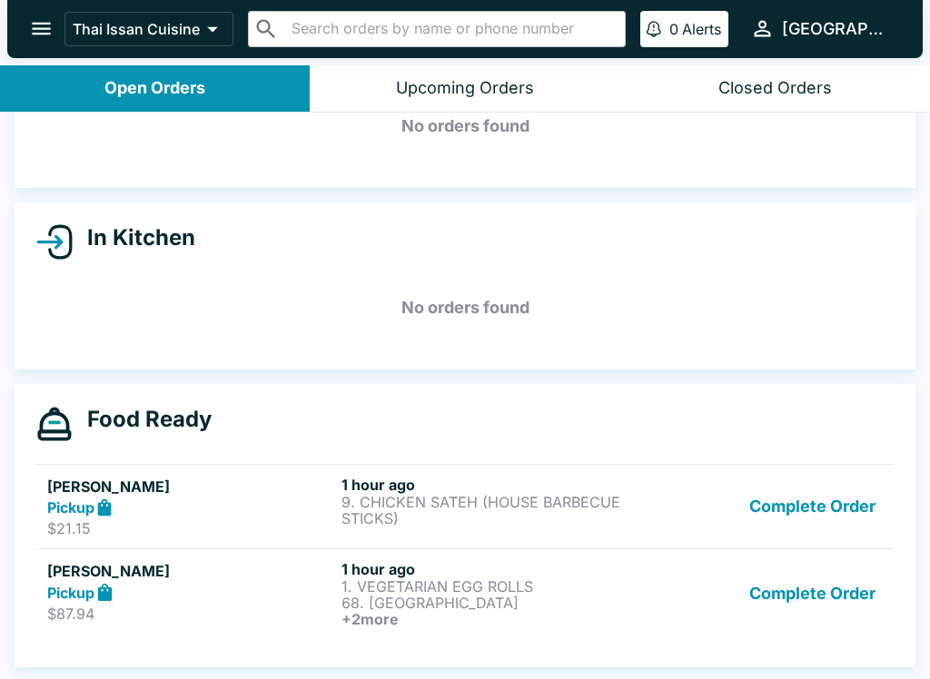
scroll to position [106, 0]
click at [804, 509] on button "Complete Order" at bounding box center [812, 507] width 141 height 63
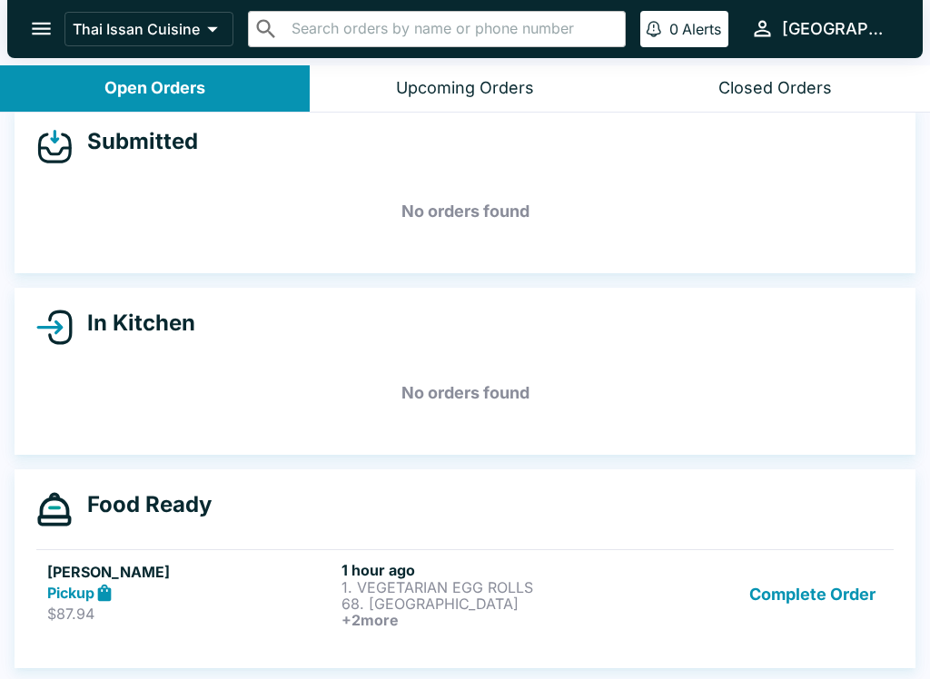
scroll to position [21, 0]
click at [846, 607] on button "Complete Order" at bounding box center [812, 594] width 141 height 67
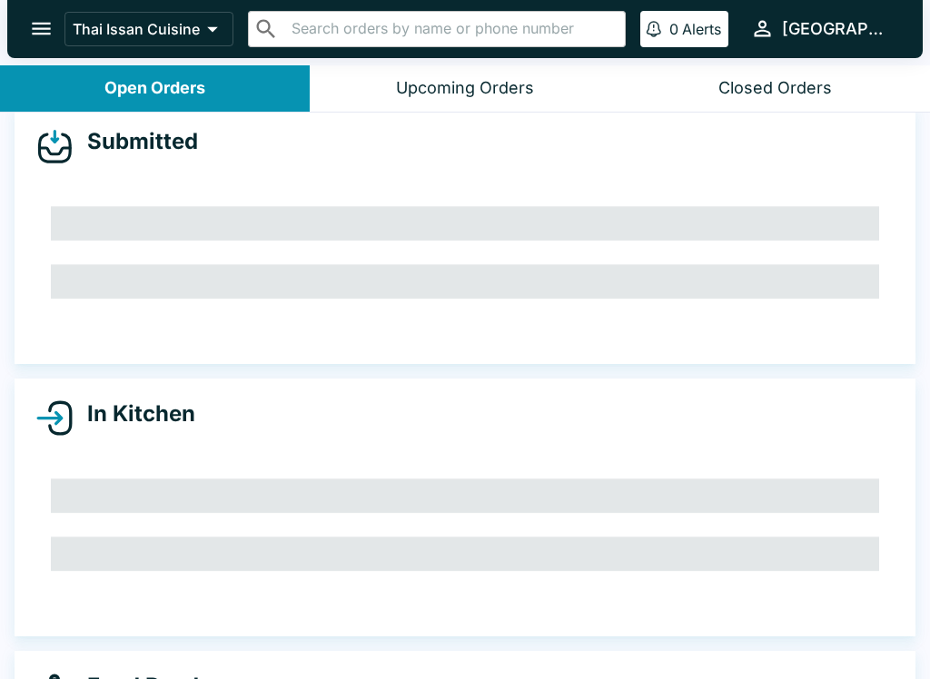
scroll to position [0, 0]
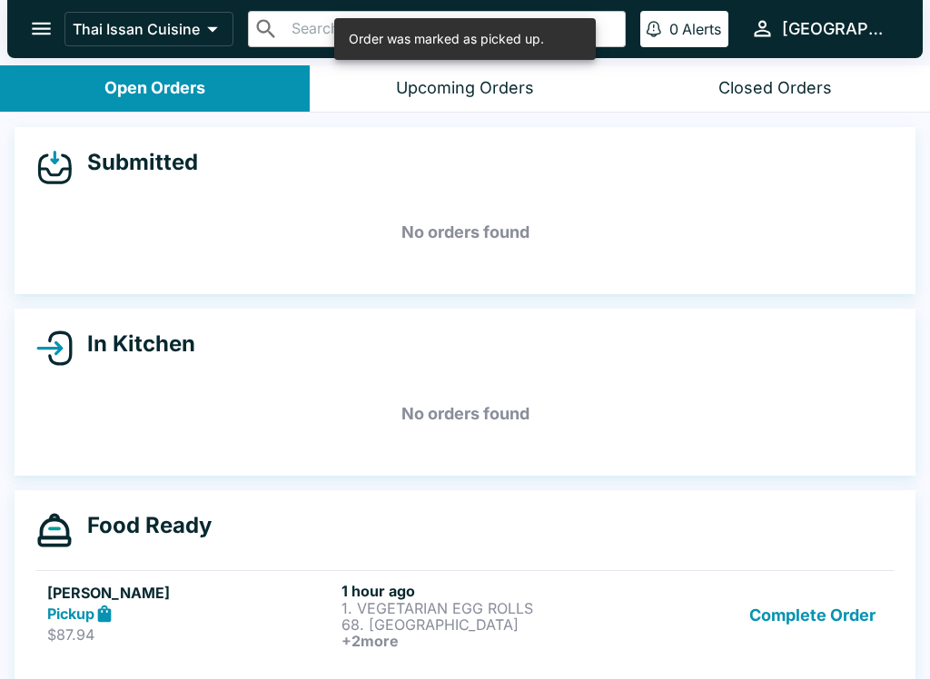
click at [849, 620] on button "Complete Order" at bounding box center [812, 615] width 141 height 67
